Goal: Navigation & Orientation: Find specific page/section

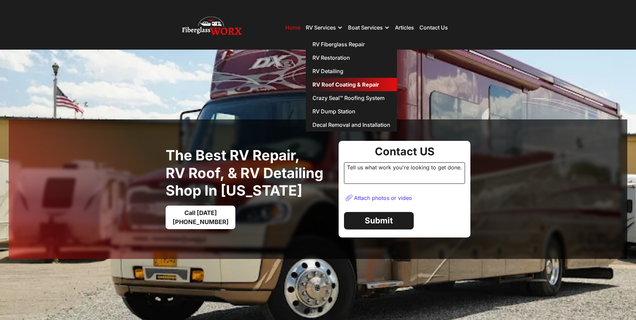
click at [339, 85] on link "RV Roof Coating & Repair" at bounding box center [351, 84] width 91 height 13
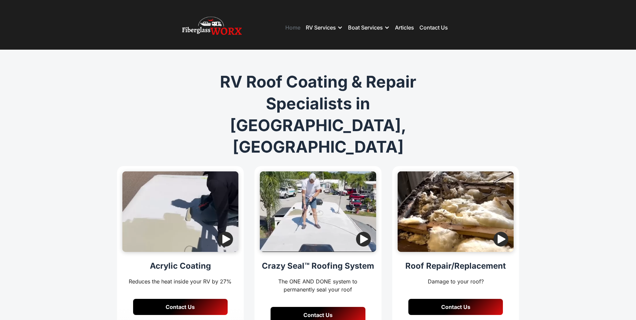
click at [287, 26] on link "Home" at bounding box center [292, 27] width 15 height 7
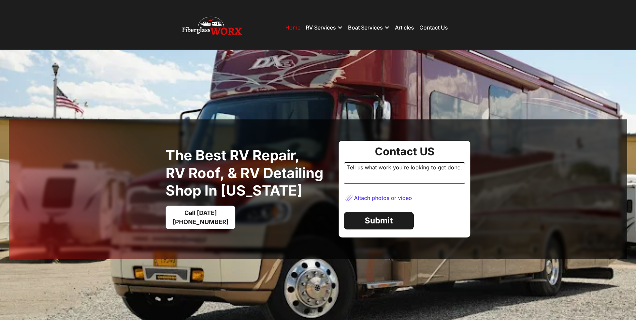
click at [430, 24] on nav "Home RV Services RV Fiberglass Repair RV Restoration RV Detailing RV Roof Coati…" at bounding box center [366, 27] width 163 height 20
click at [430, 25] on link "Contact Us" at bounding box center [433, 27] width 28 height 7
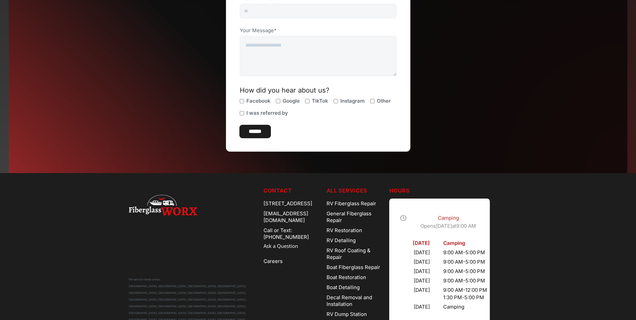
scroll to position [235, 0]
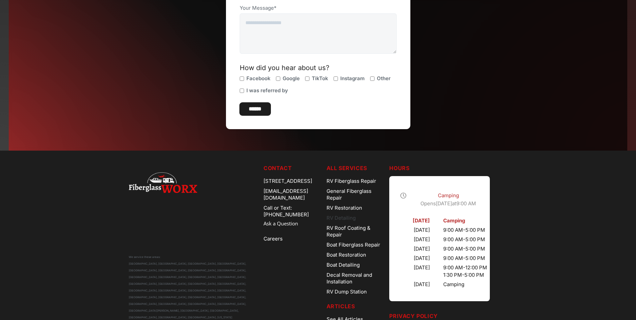
click at [350, 213] on link "RV Detailing" at bounding box center [355, 218] width 58 height 10
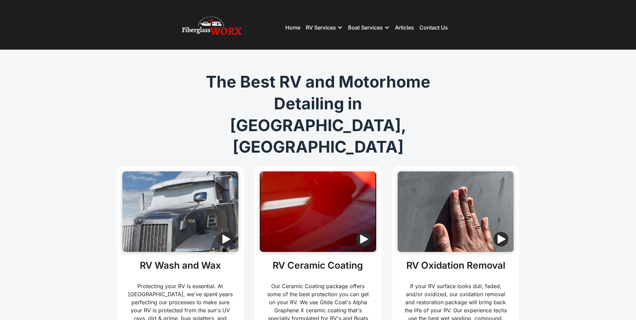
drag, startPoint x: 616, startPoint y: 0, endPoint x: 546, endPoint y: 252, distance: 261.4
drag, startPoint x: 625, startPoint y: 0, endPoint x: 633, endPoint y: 112, distance: 111.5
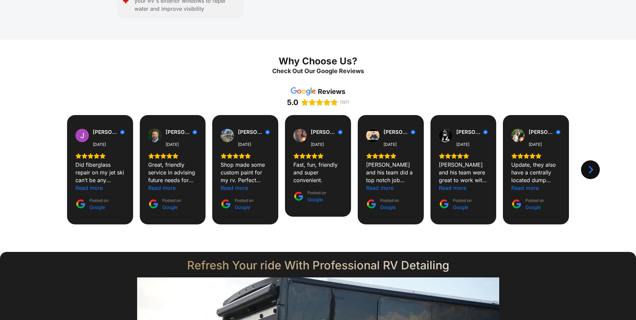
scroll to position [667, 0]
